Goal: Information Seeking & Learning: Learn about a topic

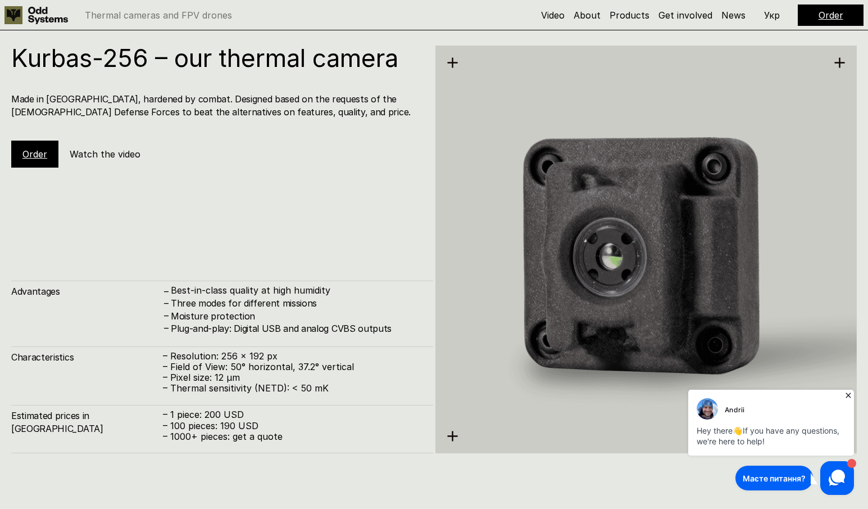
scroll to position [1574, 0]
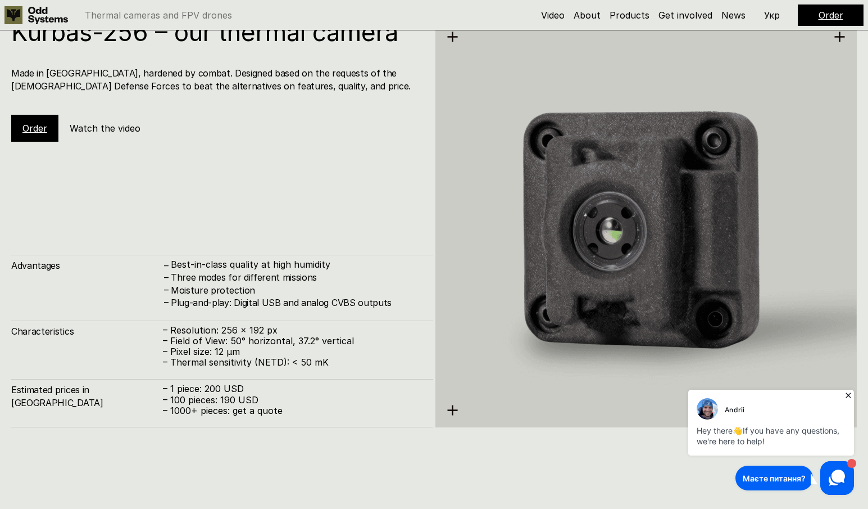
click at [91, 233] on div "Kurbas-256 – our thermal camera Made in Ukraine, hardened by combat. Designed b…" at bounding box center [222, 224] width 422 height 408
click at [77, 159] on div "Kurbas-256 – our thermal camera Made in Ukraine, hardened by combat. Designed b…" at bounding box center [222, 224] width 422 height 408
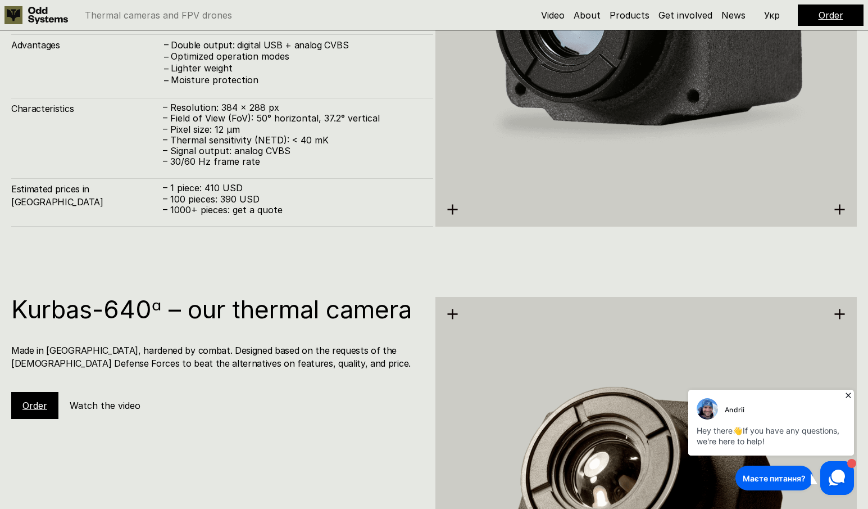
scroll to position [2361, 0]
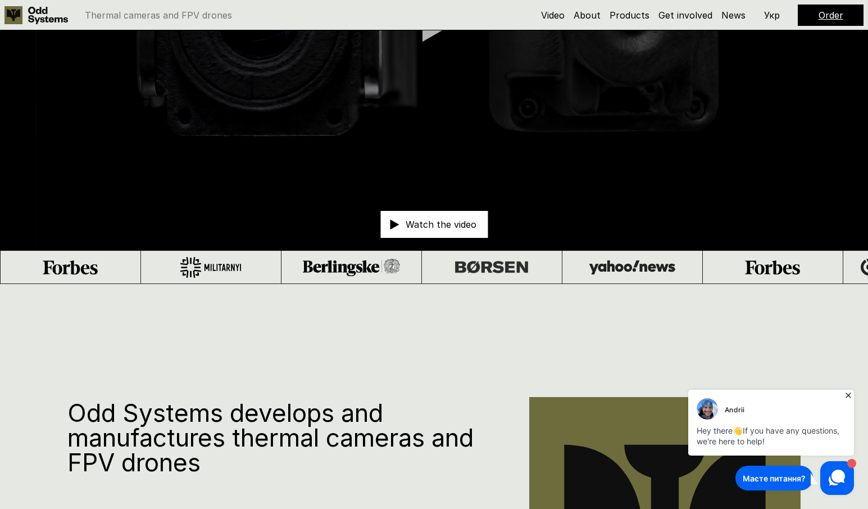
scroll to position [0, 0]
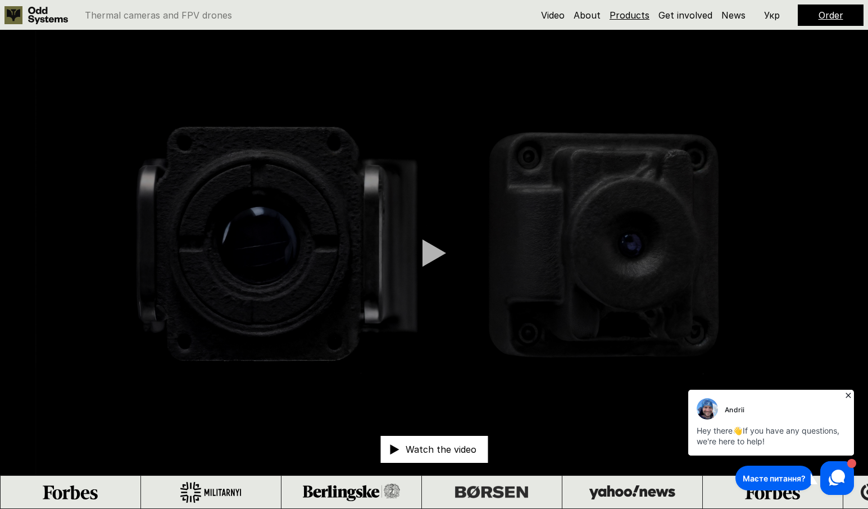
click at [629, 11] on link "Products" at bounding box center [630, 15] width 40 height 11
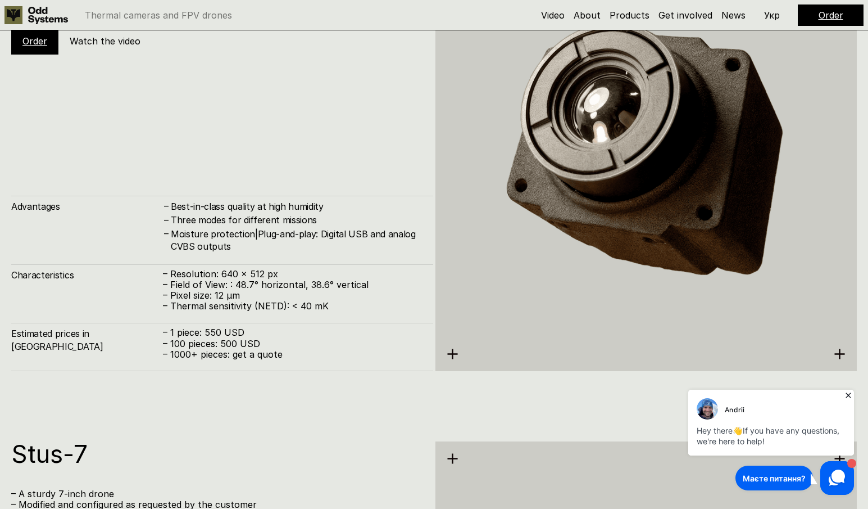
scroll to position [5945, 0]
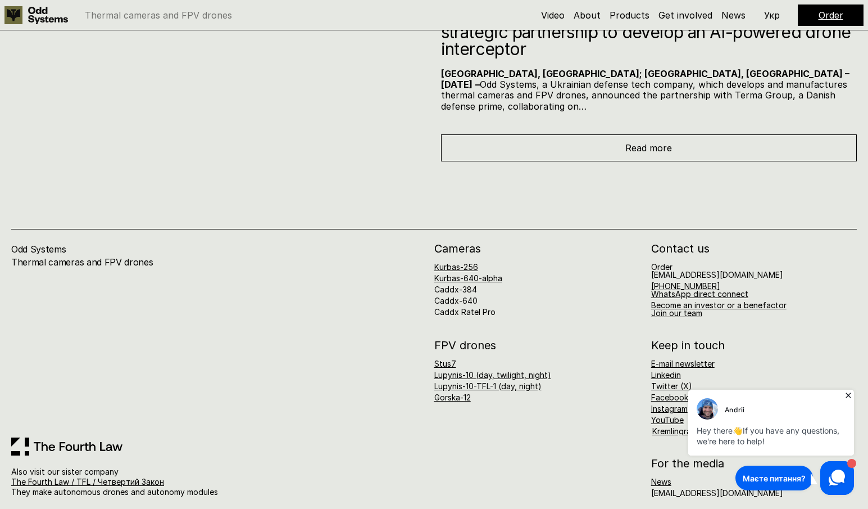
click at [495, 306] on div "Cameras Kurbas-256 Kurbas-640-alpha Caddx-384 Caddx-640 Caddx Ratel Pro Contact…" at bounding box center [645, 370] width 423 height 254
click at [486, 307] on link "Caddx Ratel Pro" at bounding box center [464, 312] width 61 height 10
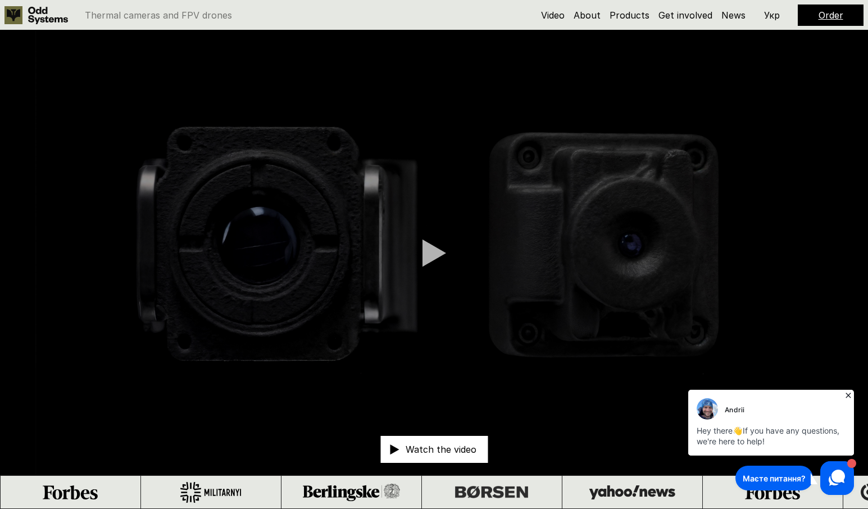
click at [427, 249] on div at bounding box center [435, 253] width 24 height 28
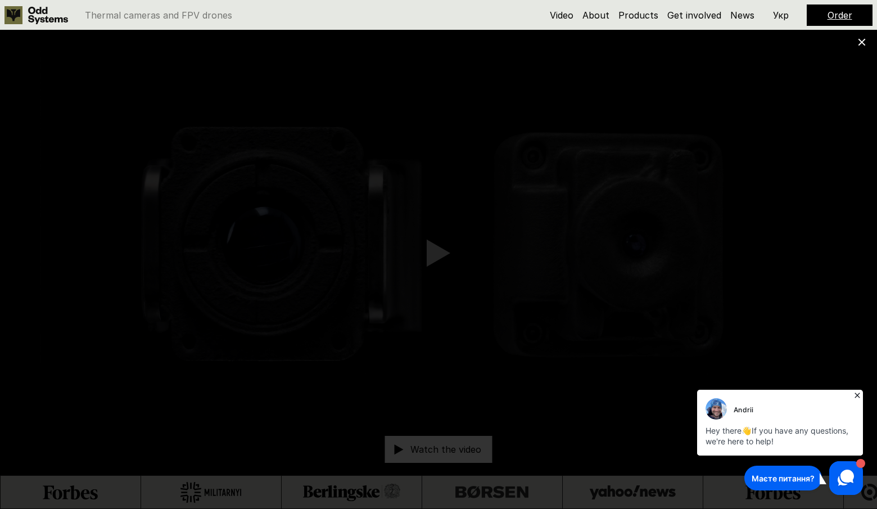
drag, startPoint x: 862, startPoint y: 395, endPoint x: 1551, endPoint y: 781, distance: 790.2
click at [862, 395] on icon at bounding box center [857, 395] width 11 height 11
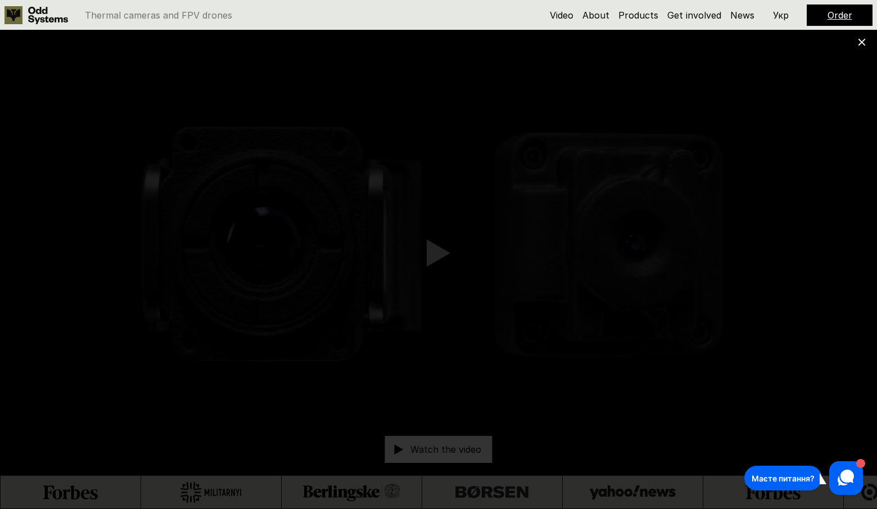
click at [865, 40] on icon at bounding box center [862, 42] width 8 height 8
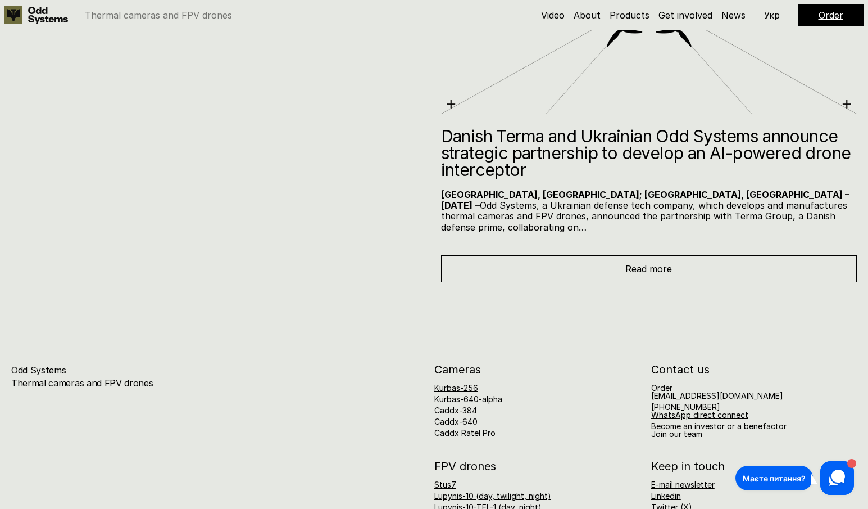
scroll to position [5846, 0]
